Goal: Task Accomplishment & Management: Manage account settings

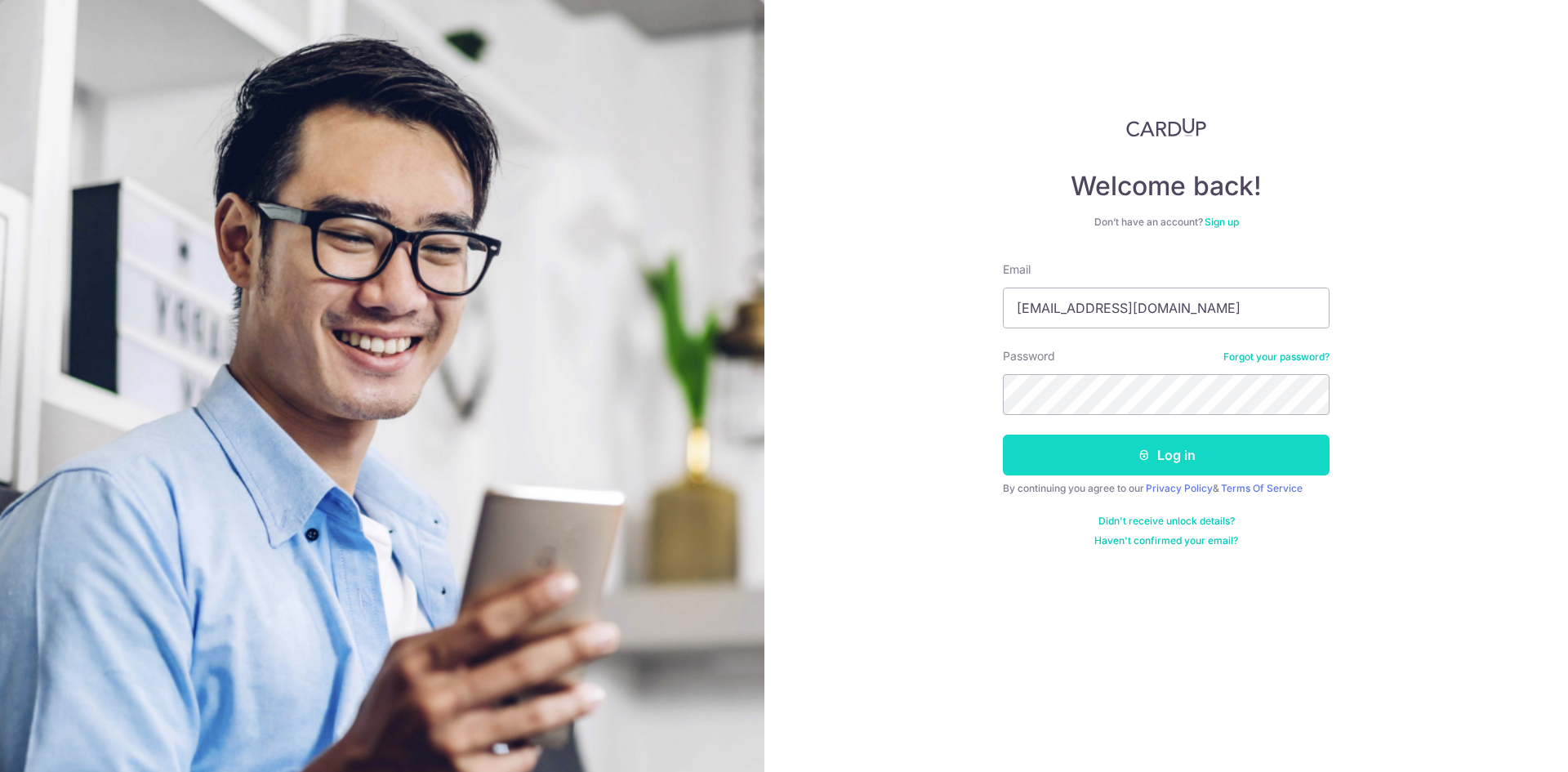
click at [1157, 457] on button "Log in" at bounding box center [1166, 455] width 326 height 41
